Goal: Check status: Check status

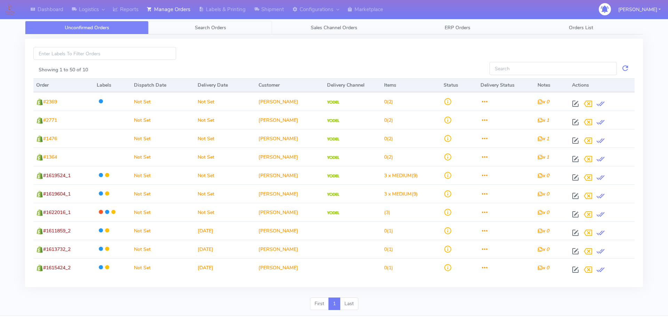
click at [203, 26] on span "Search Orders" at bounding box center [210, 27] width 31 height 7
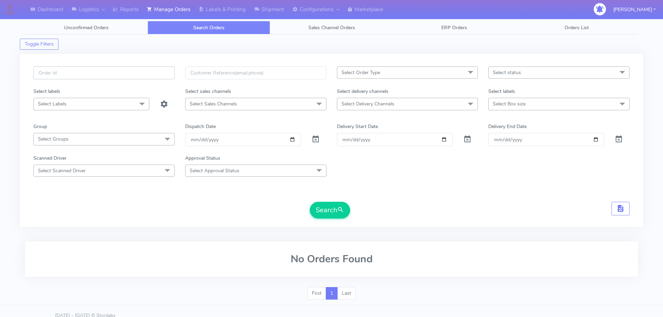
click at [130, 79] on input "text" at bounding box center [103, 72] width 141 height 13
paste input "1619907"
type input "1619907"
click at [317, 138] on span at bounding box center [315, 140] width 8 height 7
click at [335, 217] on button "Search" at bounding box center [330, 210] width 40 height 17
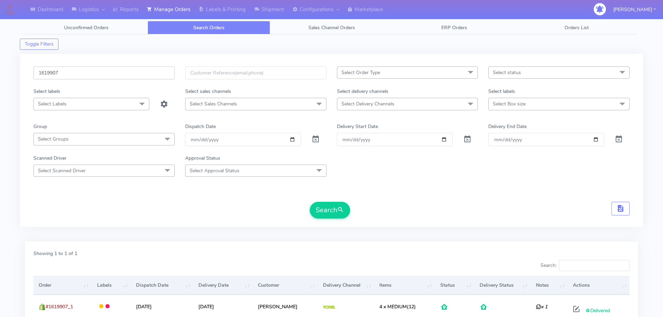
click at [133, 77] on input "1619907" at bounding box center [103, 72] width 141 height 13
click at [317, 142] on span at bounding box center [315, 140] width 8 height 7
click at [342, 211] on span "submit" at bounding box center [340, 209] width 7 height 9
